Goal: Task Accomplishment & Management: Manage account settings

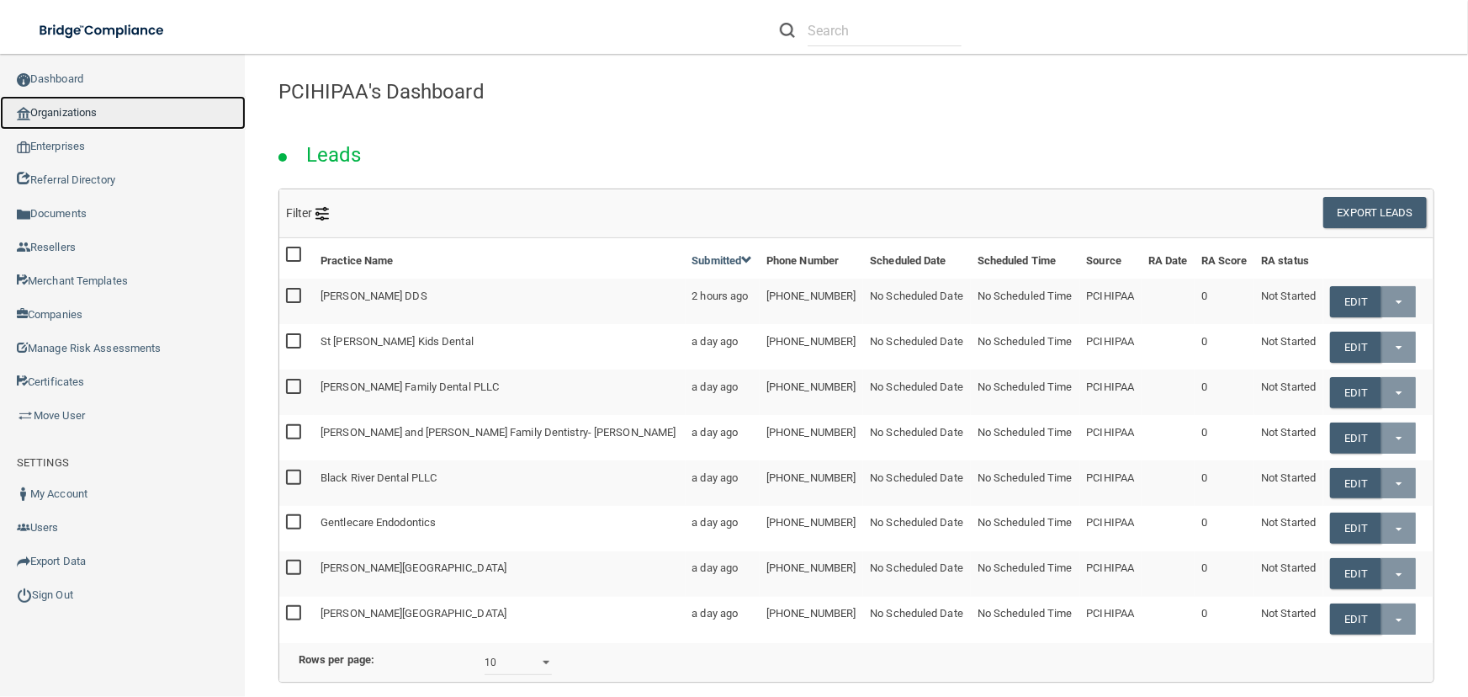
click at [119, 114] on link "Organizations" at bounding box center [123, 113] width 246 height 34
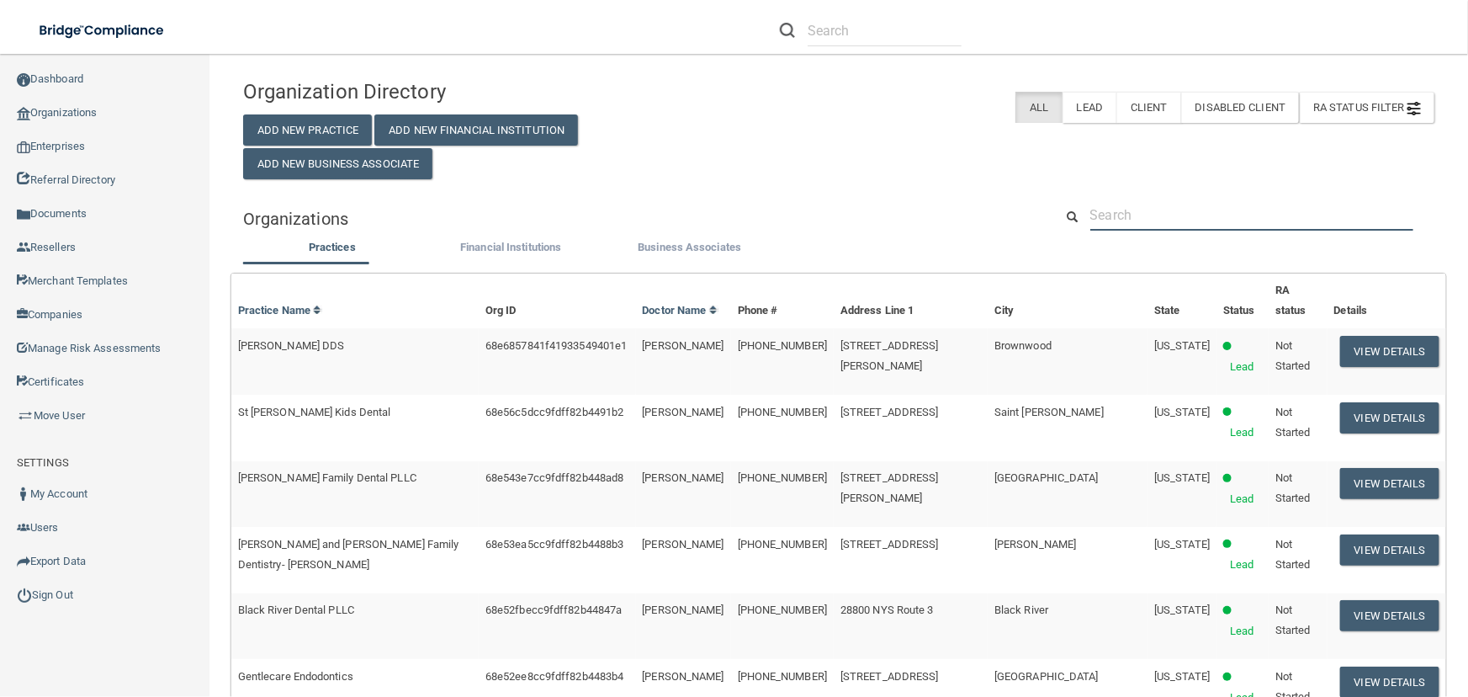
click at [1131, 221] on input "text" at bounding box center [1251, 214] width 323 height 31
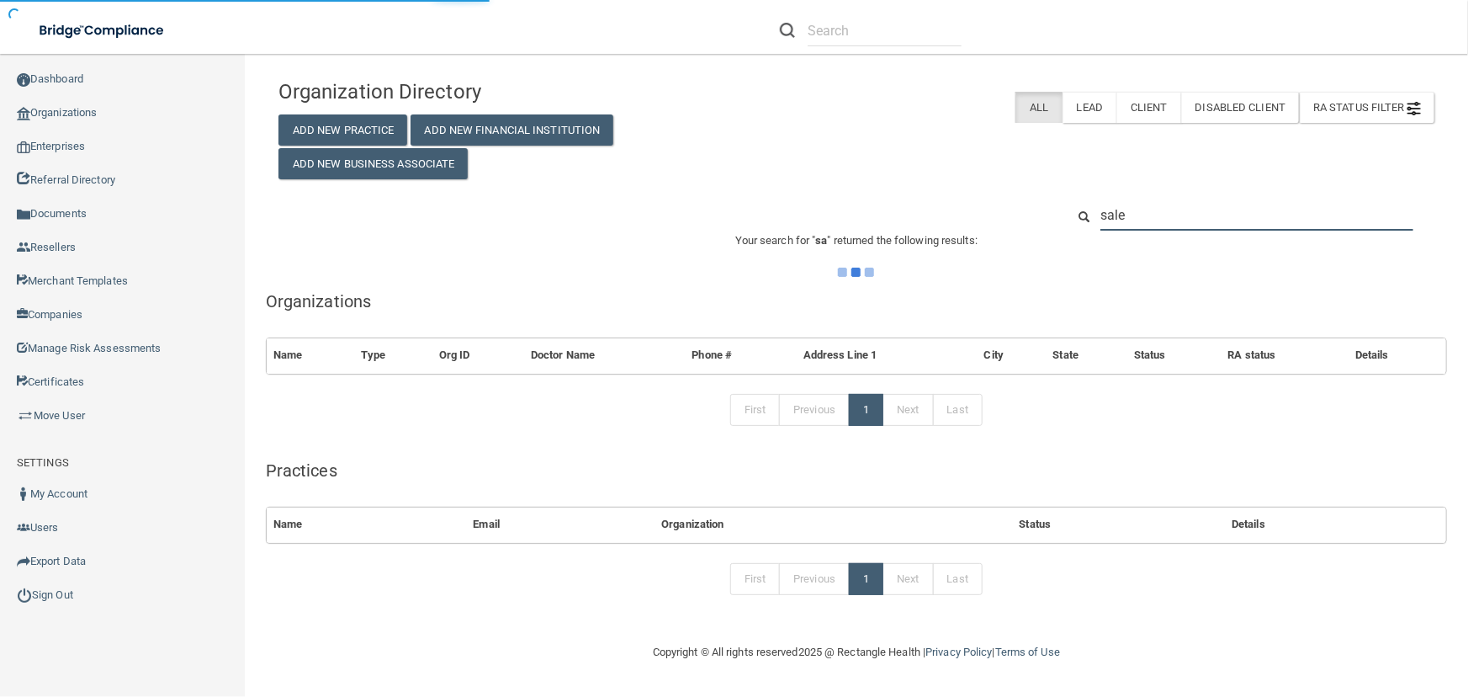
type input "sales"
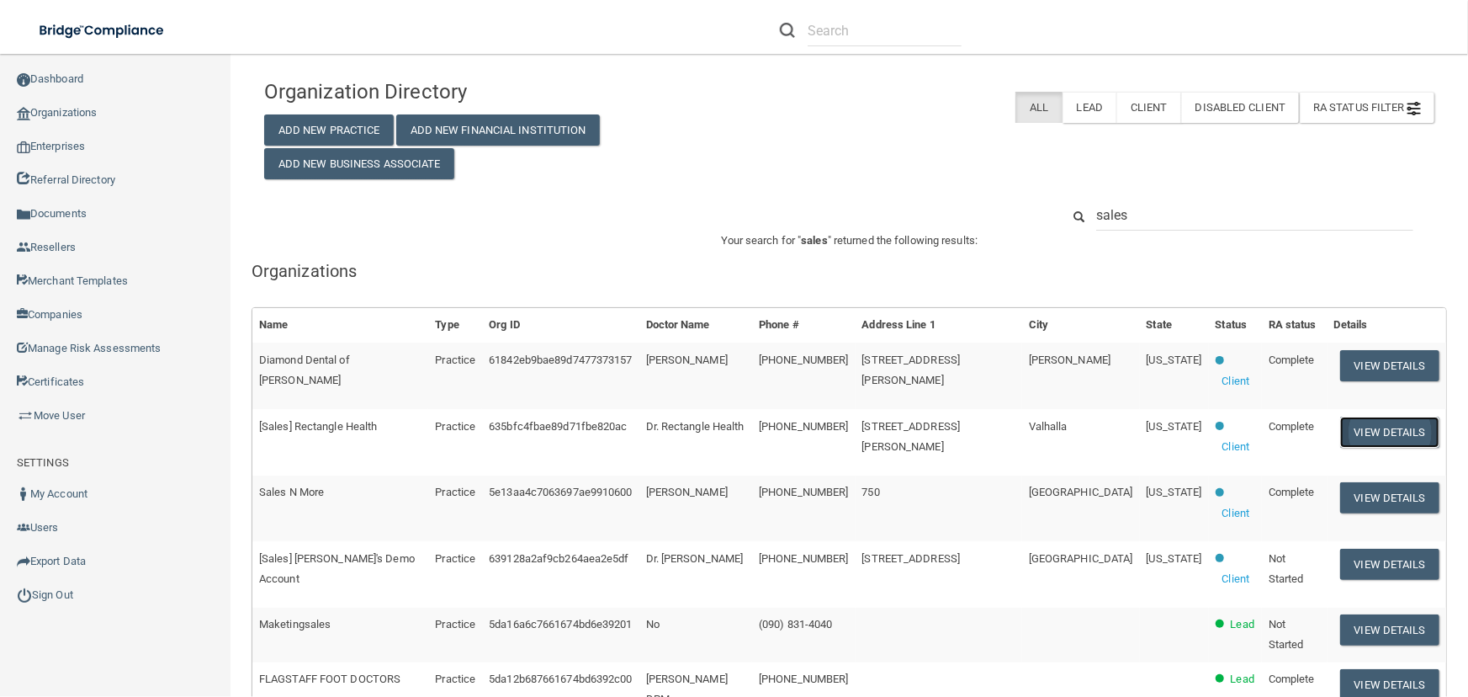
click at [1381, 428] on button "View Details" at bounding box center [1389, 431] width 99 height 31
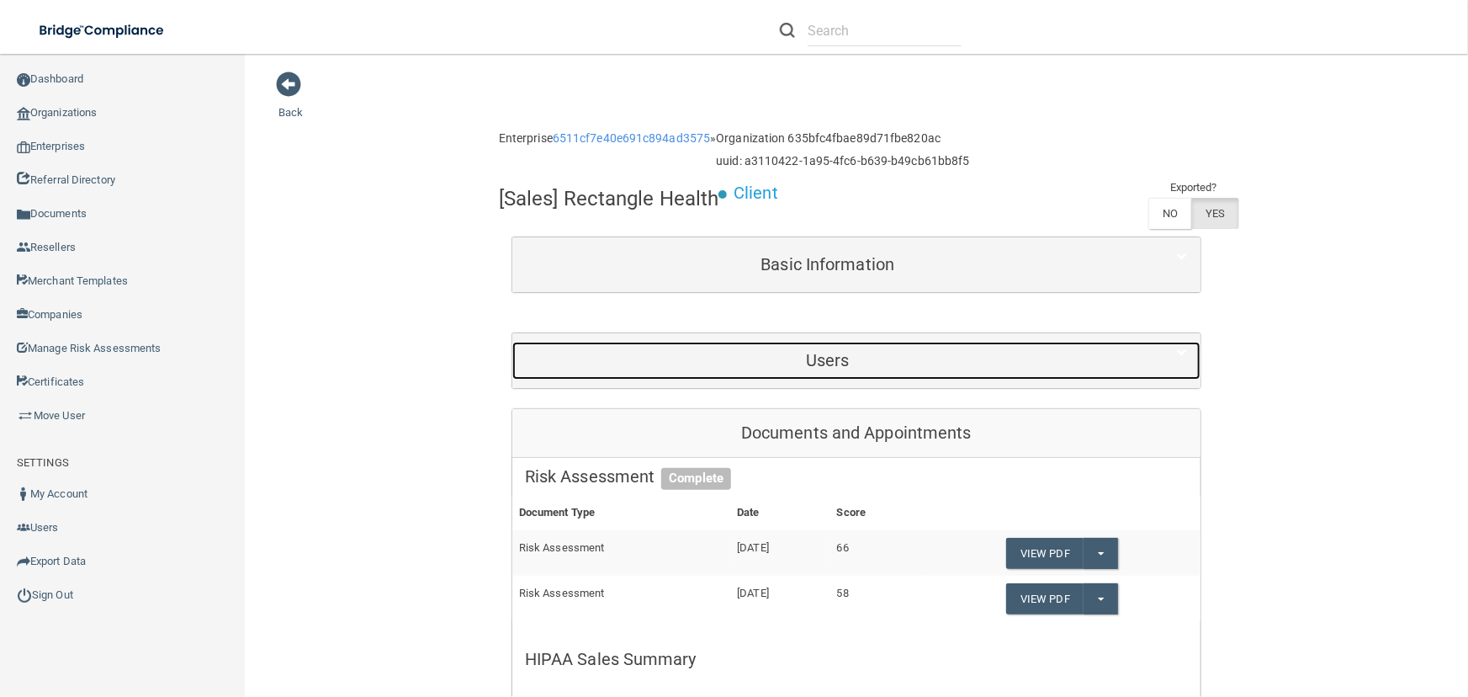
click at [857, 353] on h5 "Users" at bounding box center [828, 360] width 606 height 19
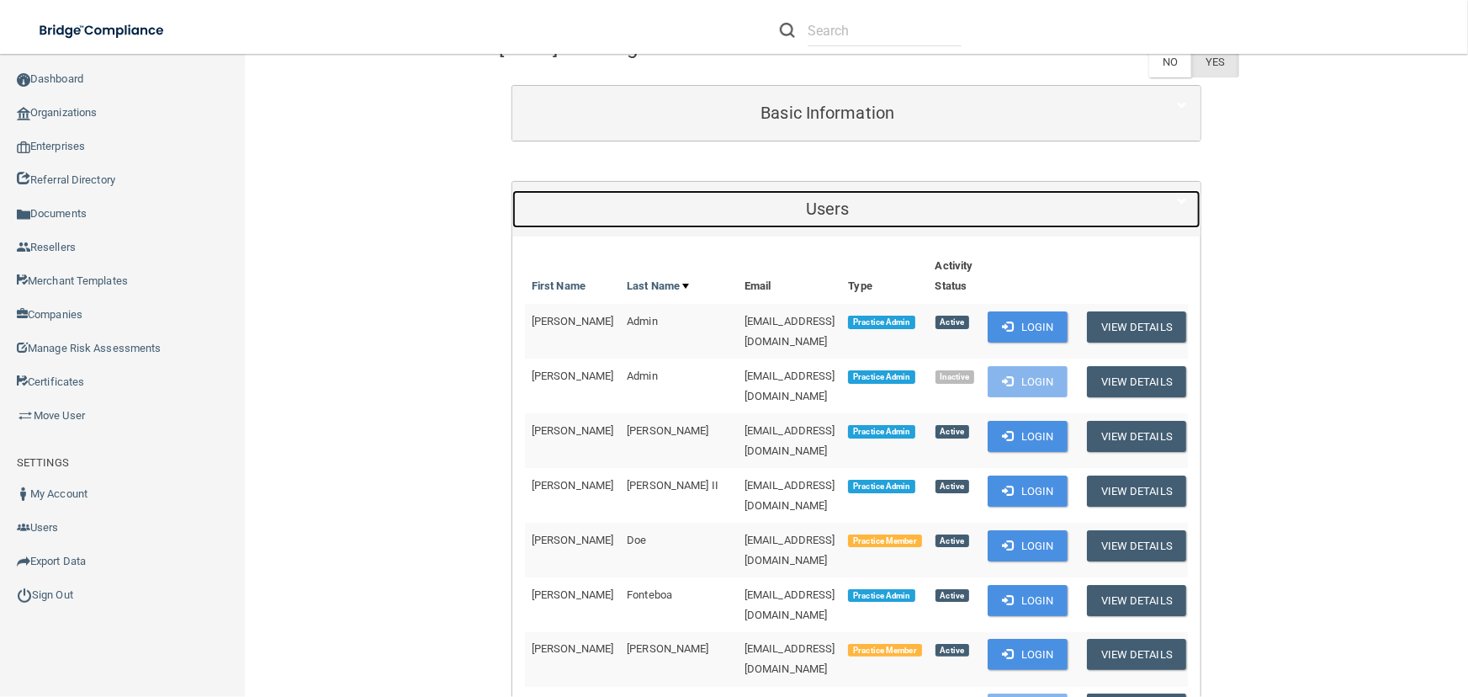
scroll to position [152, 0]
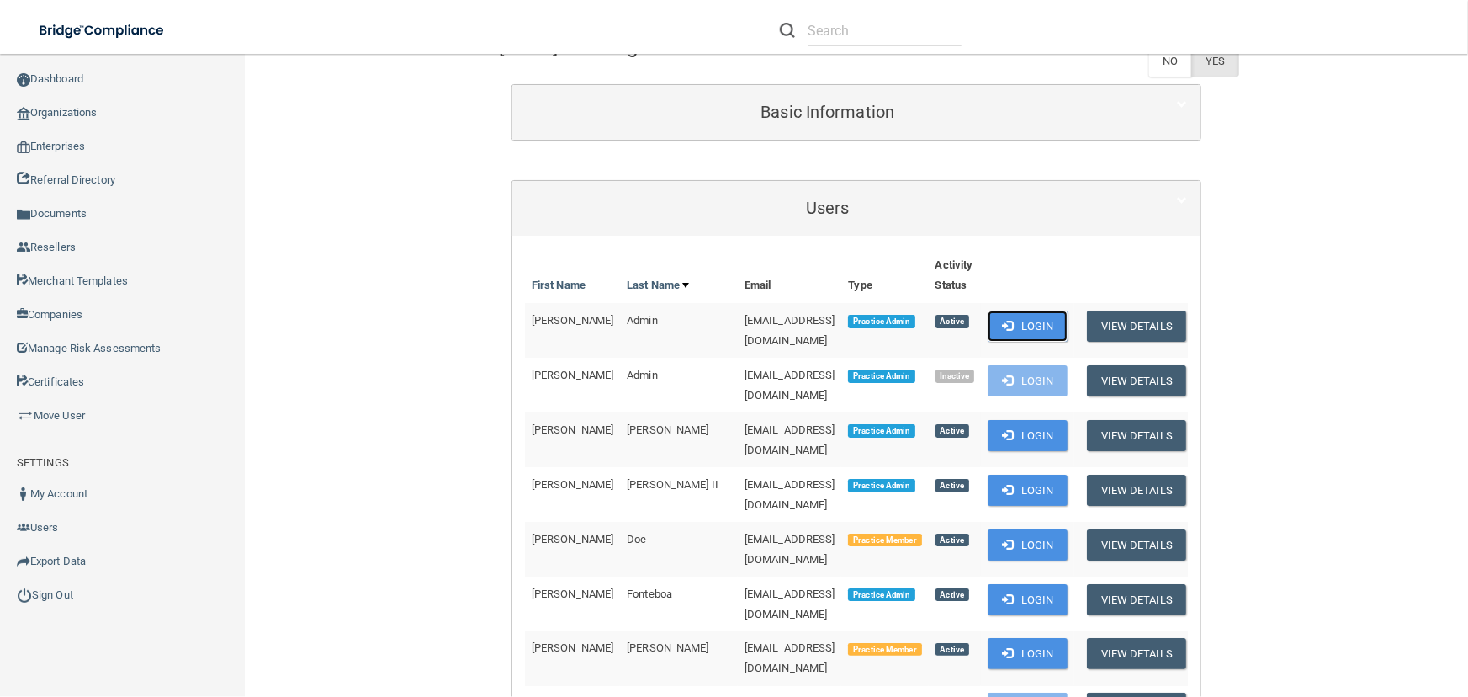
click at [1068, 326] on button "Login" at bounding box center [1028, 325] width 80 height 31
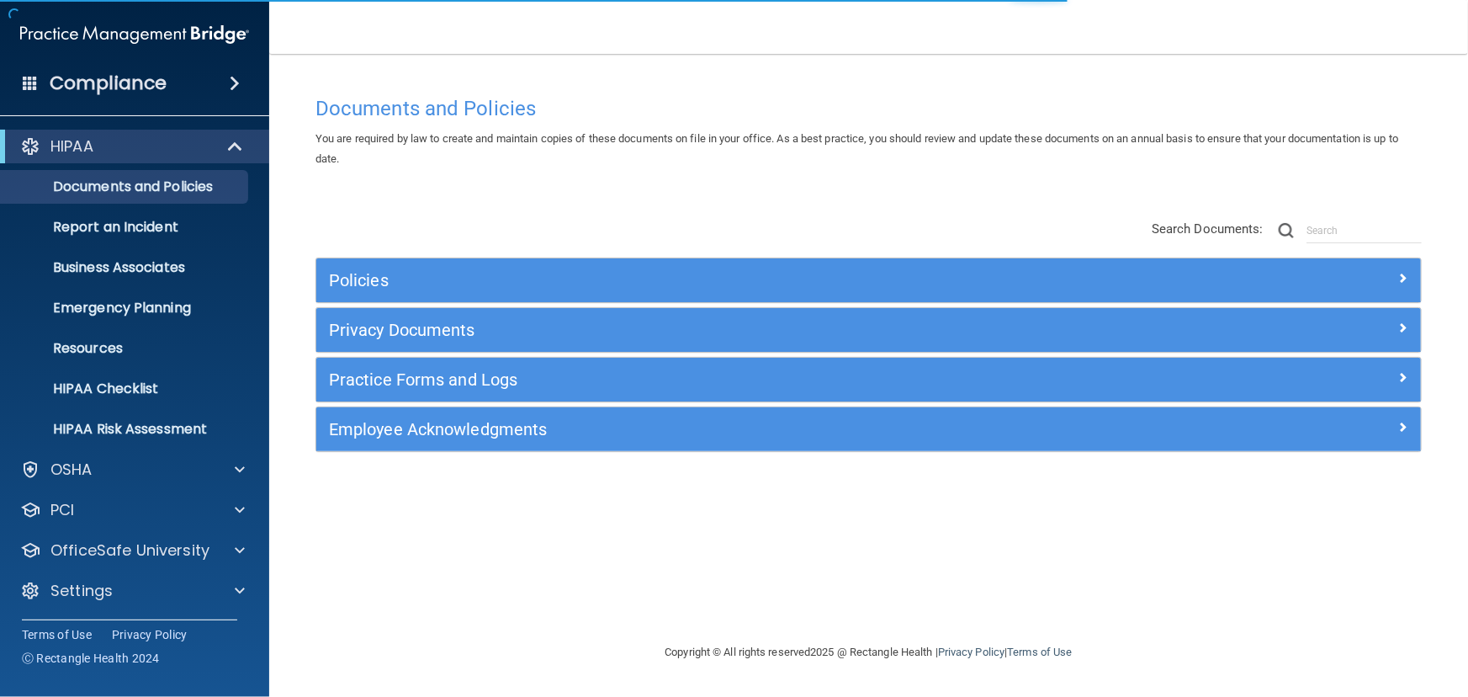
drag, startPoint x: 750, startPoint y: 489, endPoint x: 578, endPoint y: 474, distance: 173.1
click at [657, 487] on div "Documents and Policies You are required by law to create and maintain copies of…" at bounding box center [868, 364] width 1131 height 554
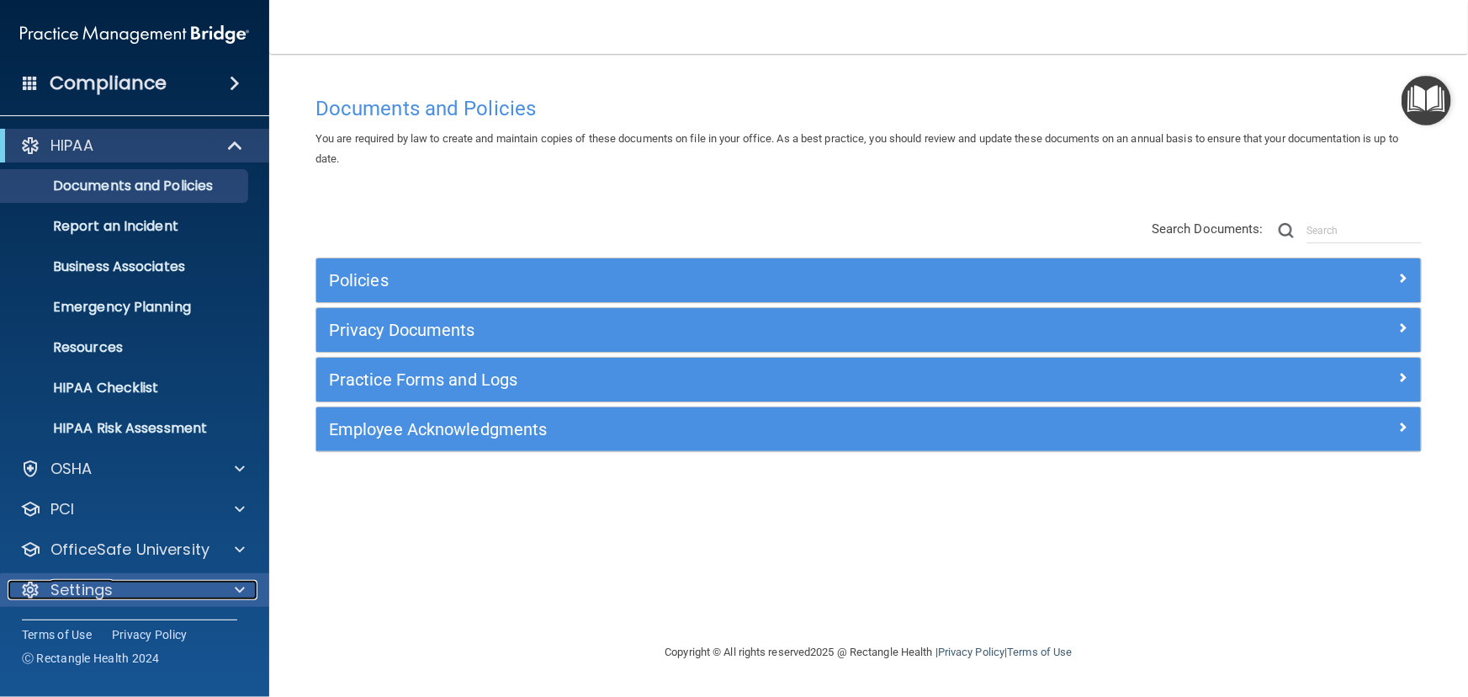
click at [139, 586] on div "Settings" at bounding box center [112, 590] width 209 height 20
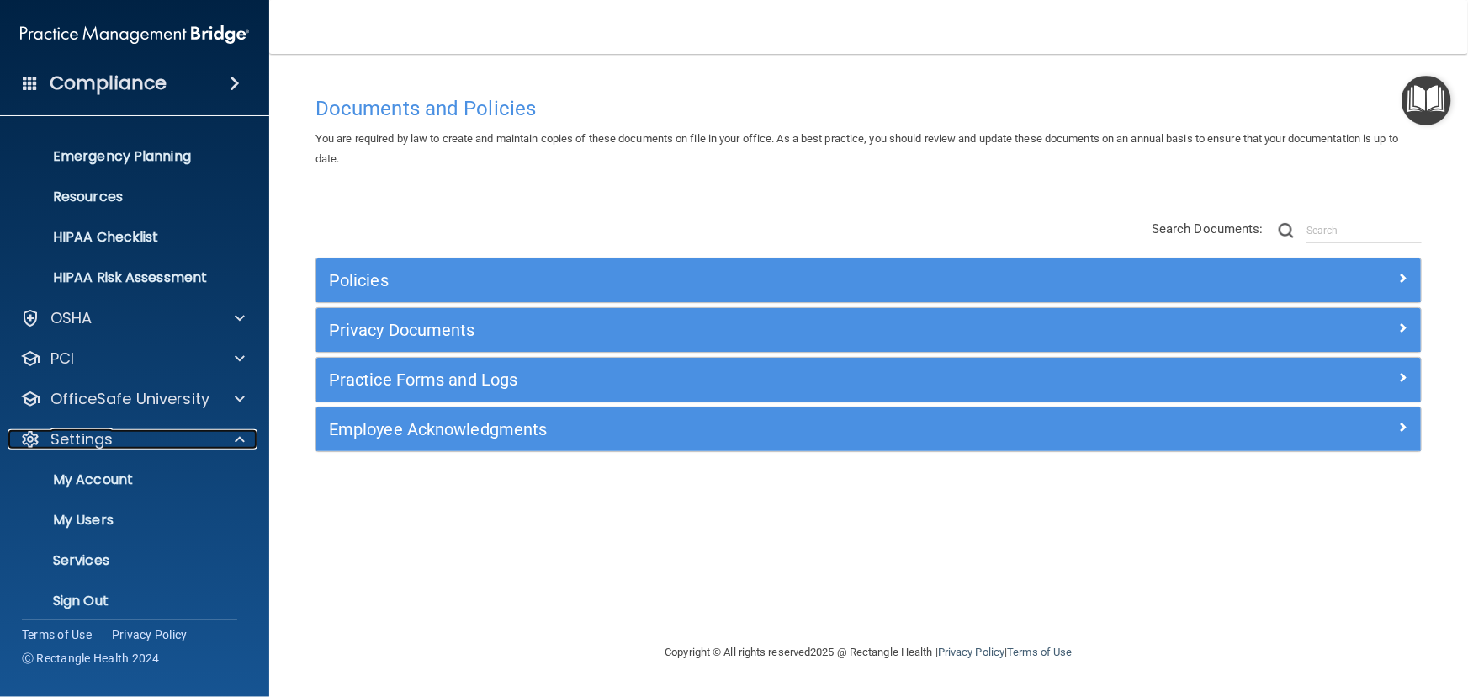
scroll to position [162, 0]
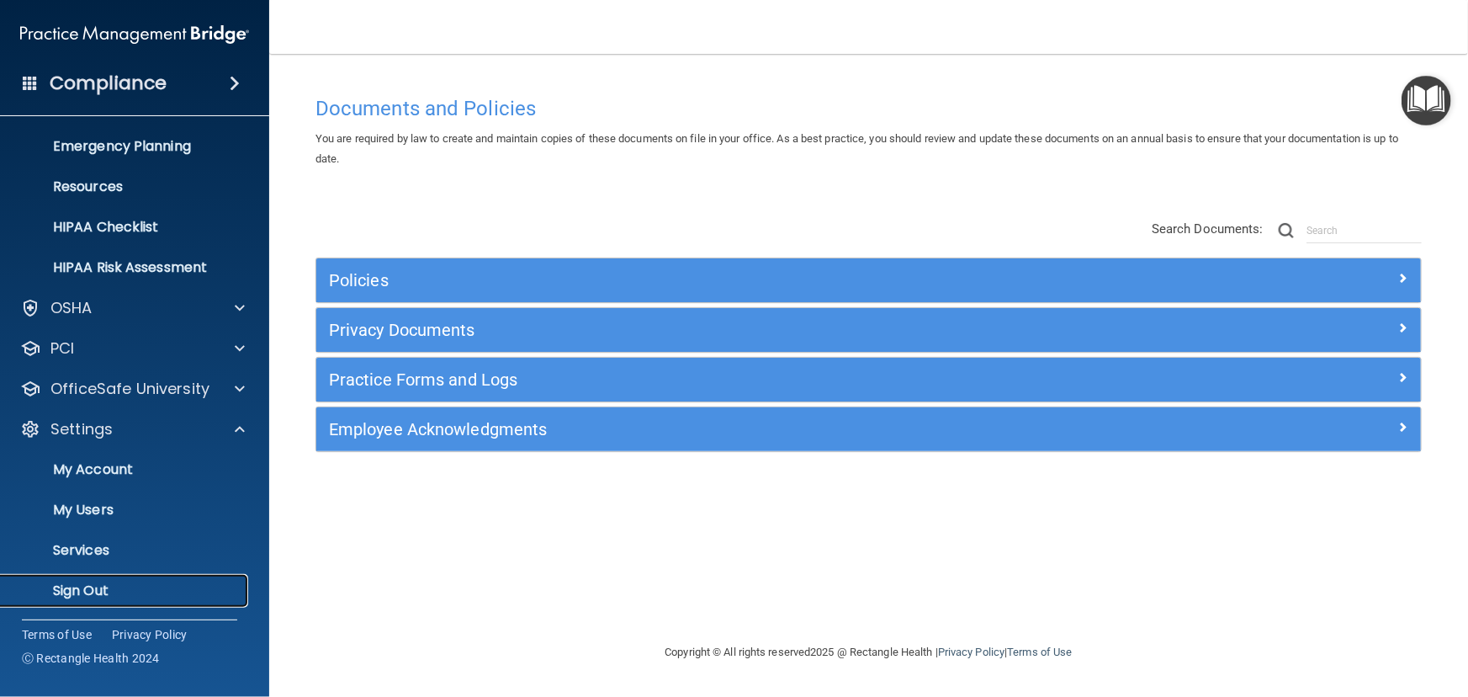
click at [107, 586] on p "Sign Out" at bounding box center [126, 590] width 230 height 17
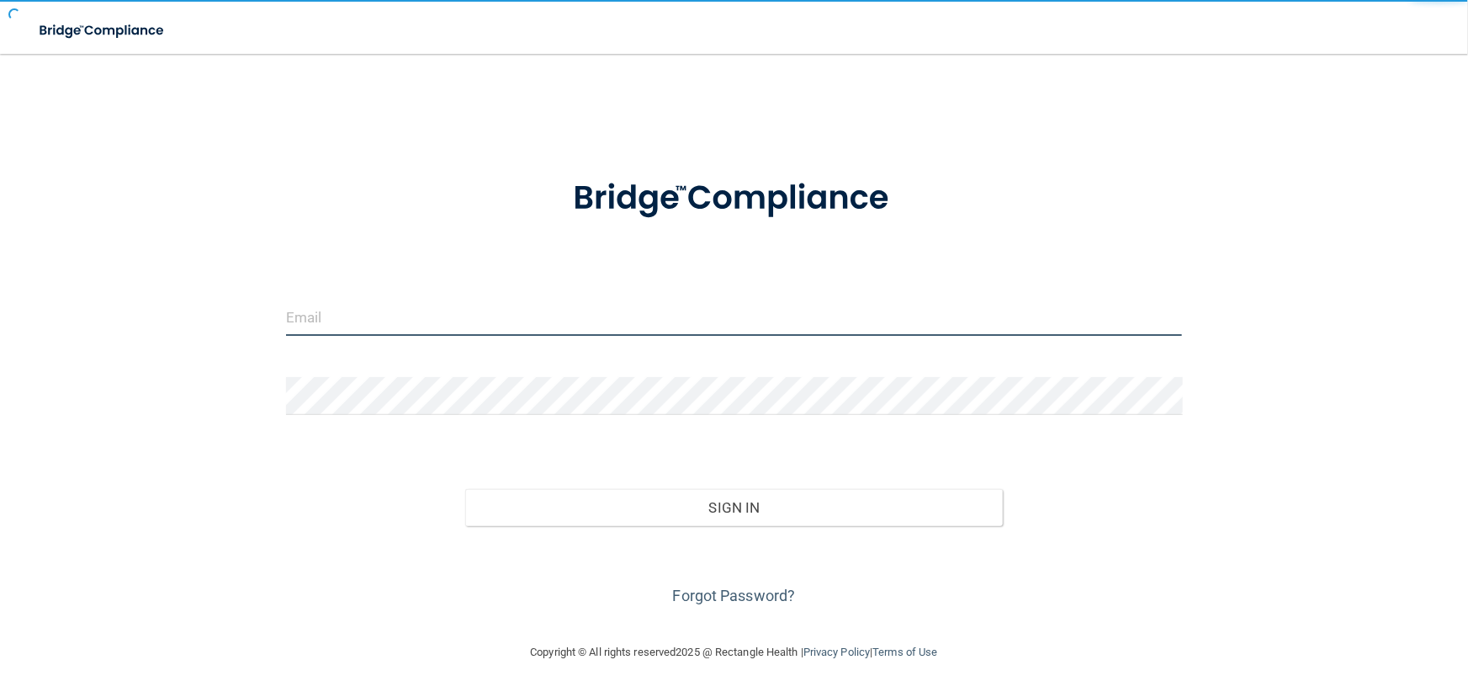
type input "[EMAIL_ADDRESS][DOMAIN_NAME]"
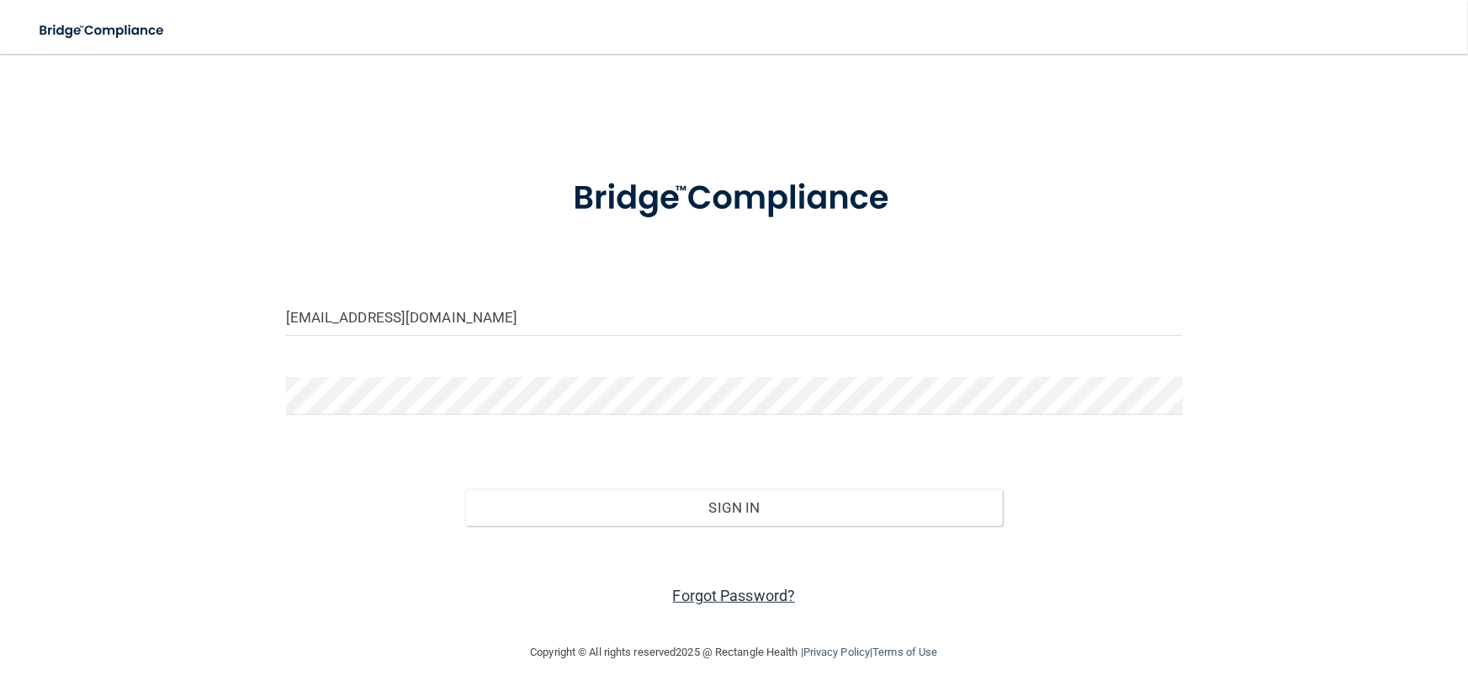
click at [769, 594] on link "Forgot Password?" at bounding box center [734, 595] width 123 height 18
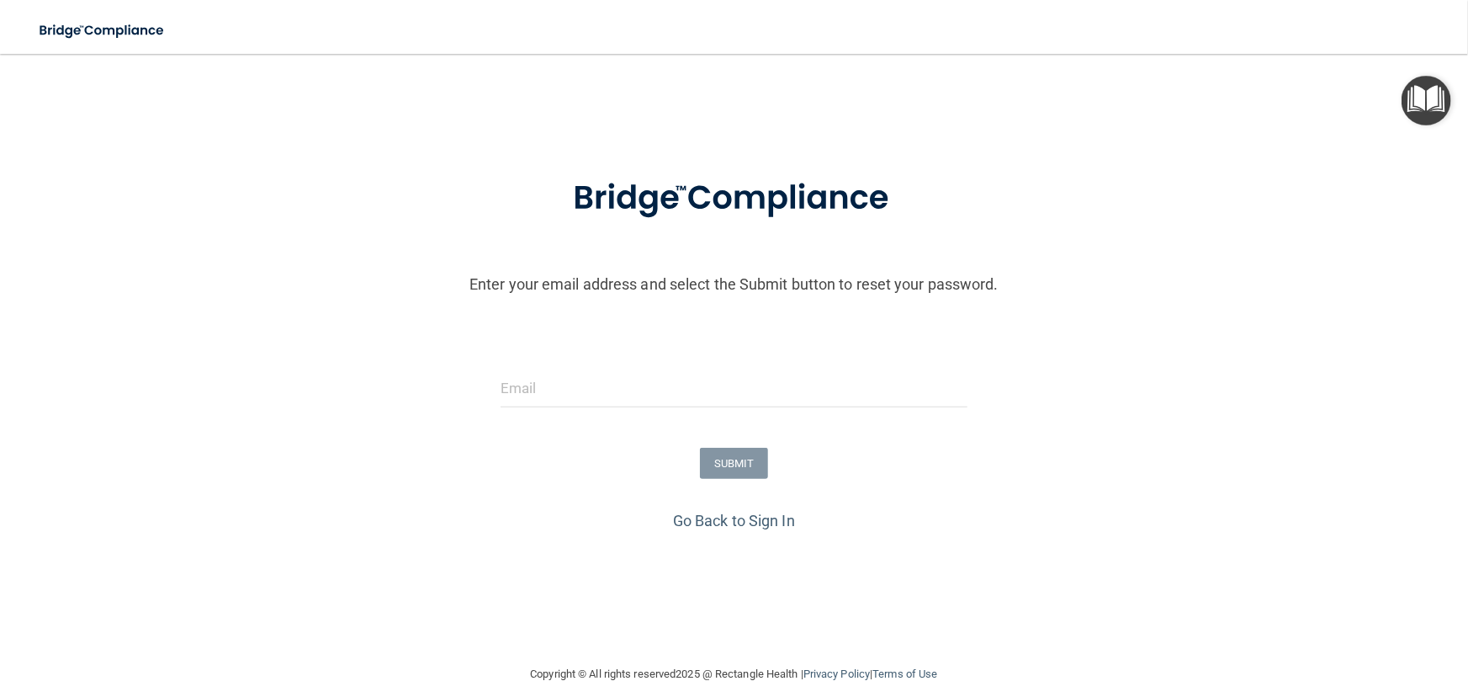
click at [1432, 107] on img "Open Resource Center" at bounding box center [1427, 101] width 50 height 50
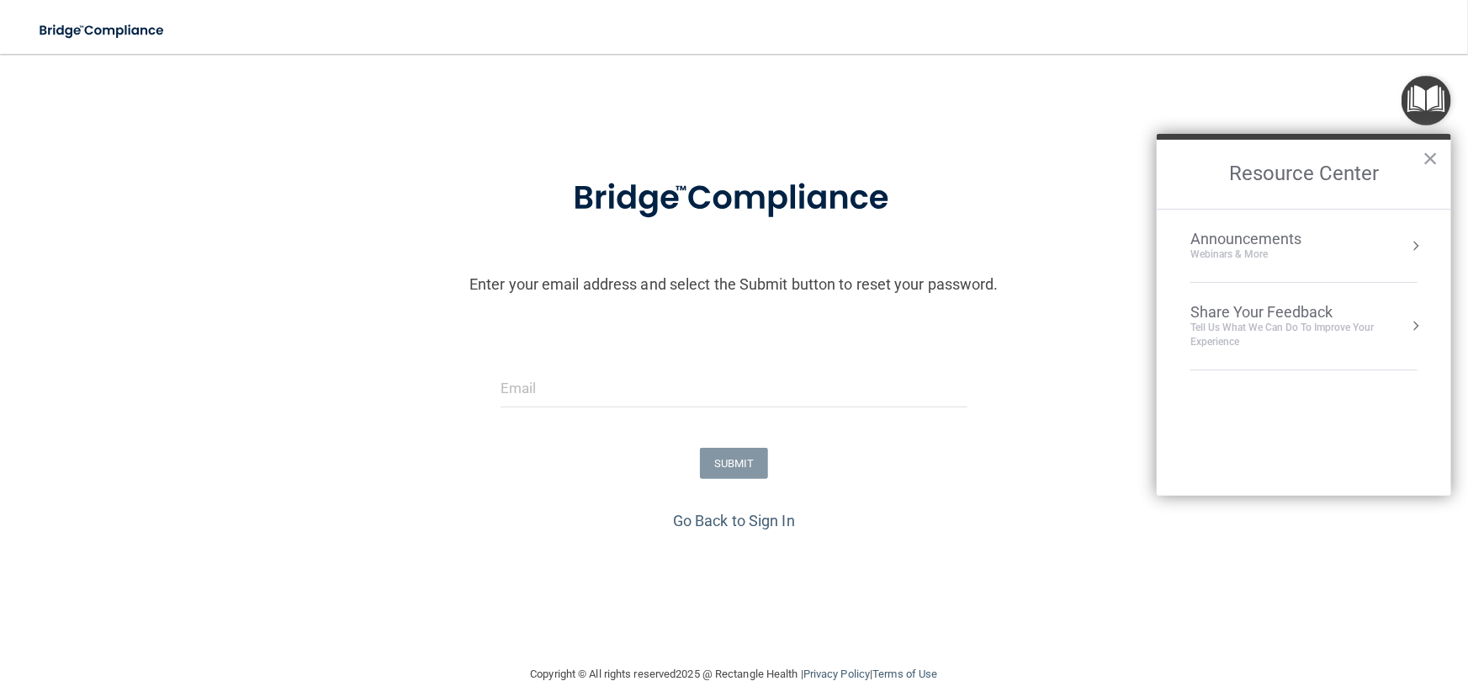
click at [1432, 107] on img "Open Resource Center" at bounding box center [1427, 101] width 50 height 50
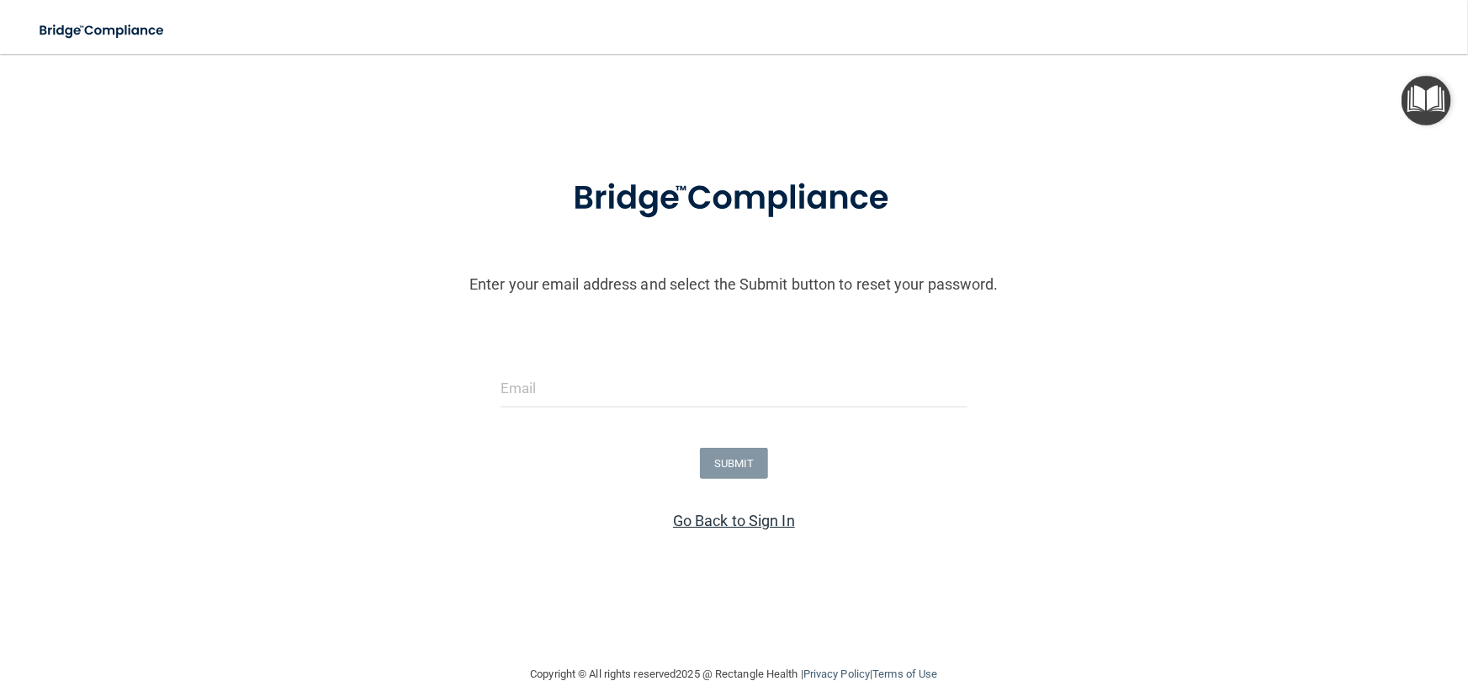
click at [757, 514] on link "Go Back to Sign In" at bounding box center [734, 520] width 122 height 18
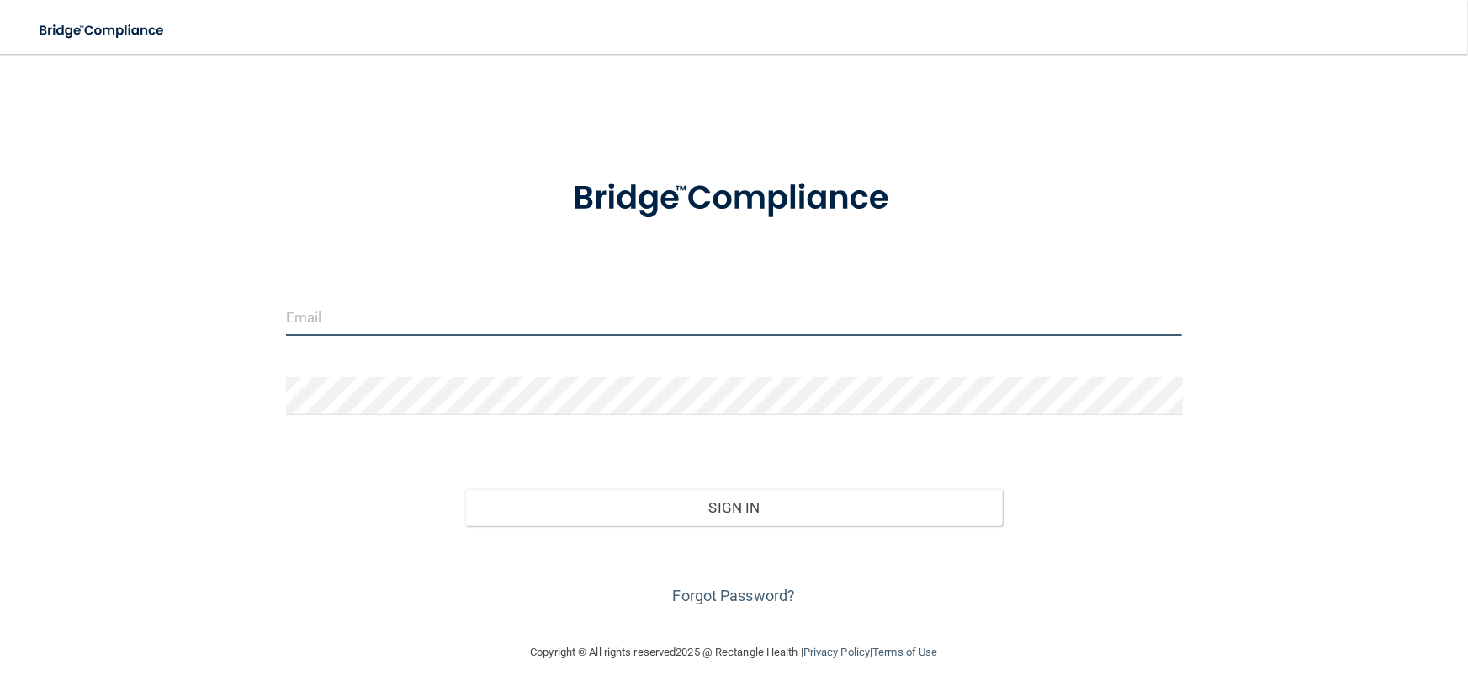
type input "[EMAIL_ADDRESS][DOMAIN_NAME]"
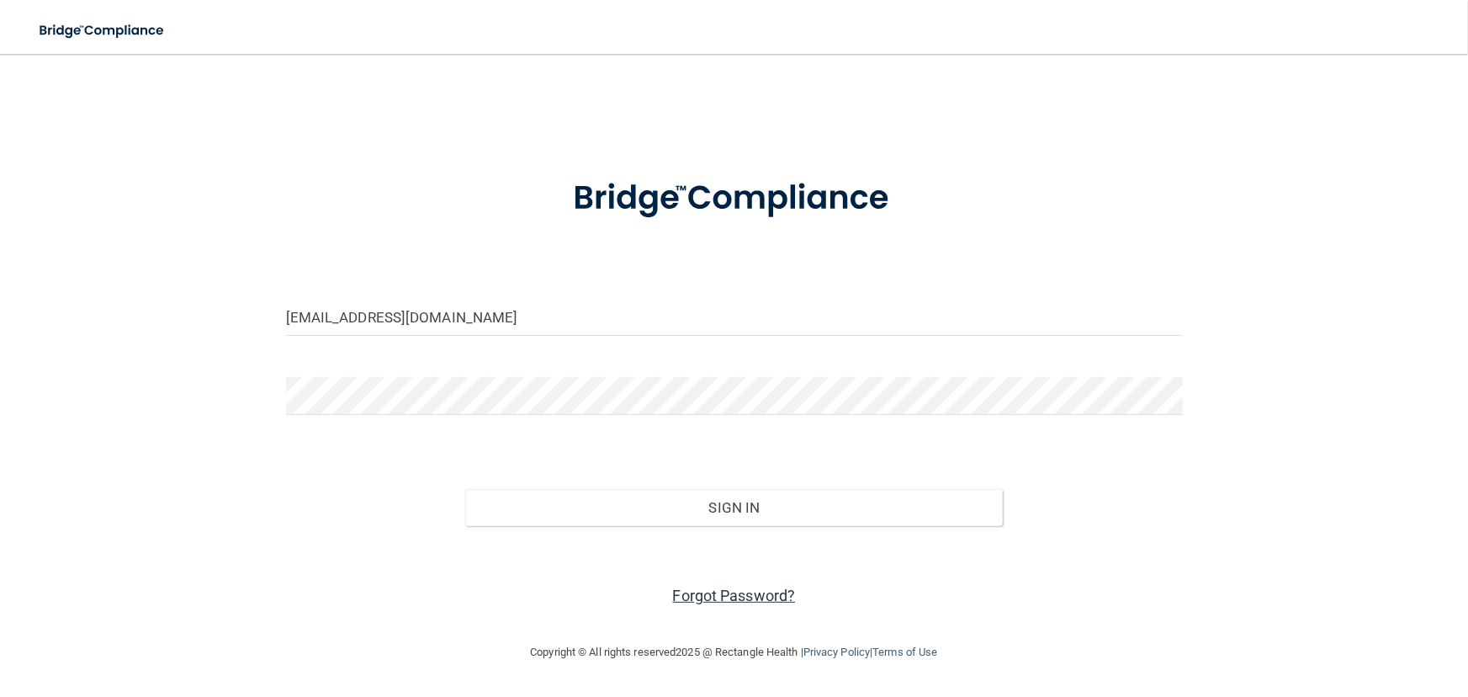
click at [775, 597] on link "Forgot Password?" at bounding box center [734, 595] width 123 height 18
